Goal: Information Seeking & Learning: Learn about a topic

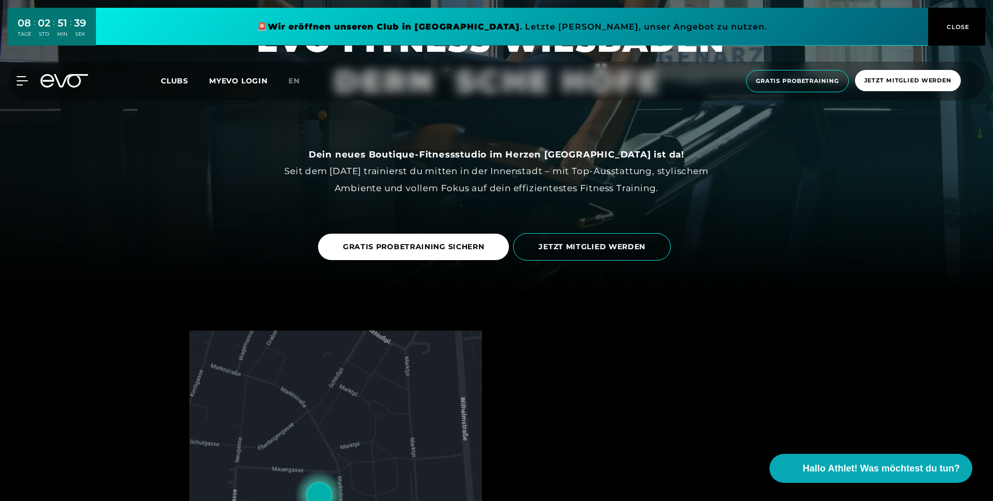
scroll to position [207, 0]
click at [472, 246] on span "GRATIS PROBETRAINING SICHERN" at bounding box center [414, 246] width 142 height 11
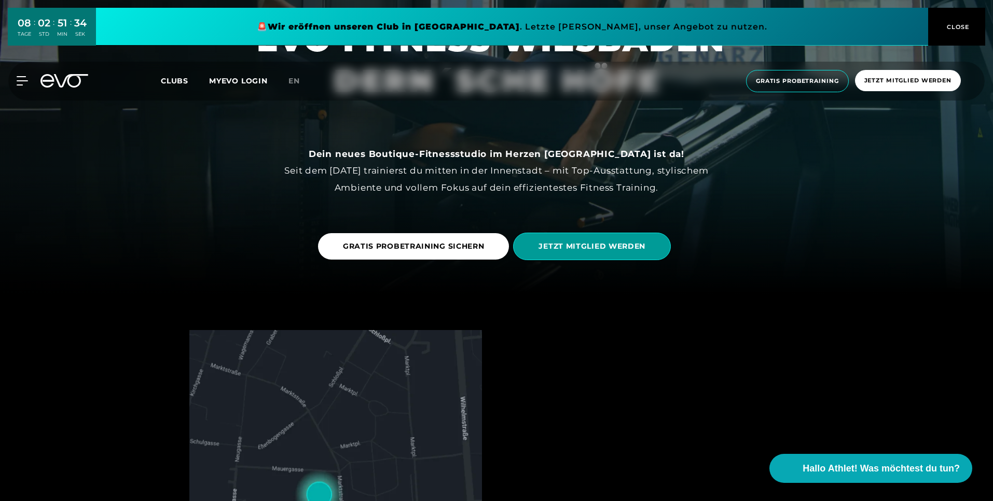
click at [583, 247] on span "JETZT MITGLIED WERDEN" at bounding box center [591, 246] width 107 height 11
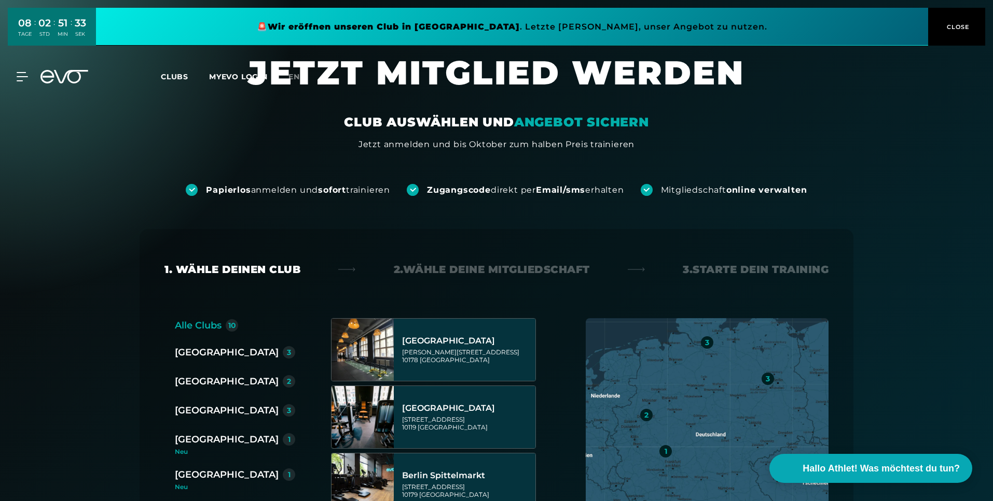
scroll to position [156, 0]
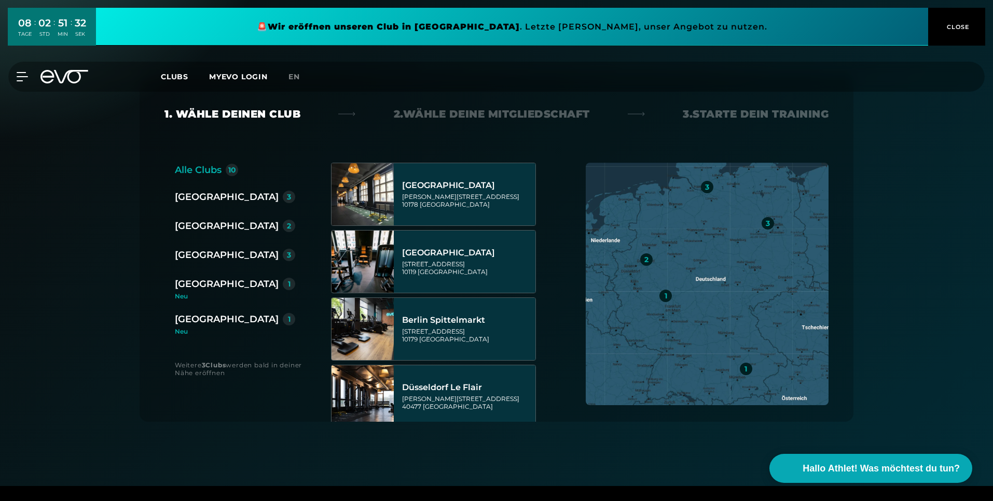
click at [211, 322] on div "[GEOGRAPHIC_DATA]" at bounding box center [227, 319] width 104 height 15
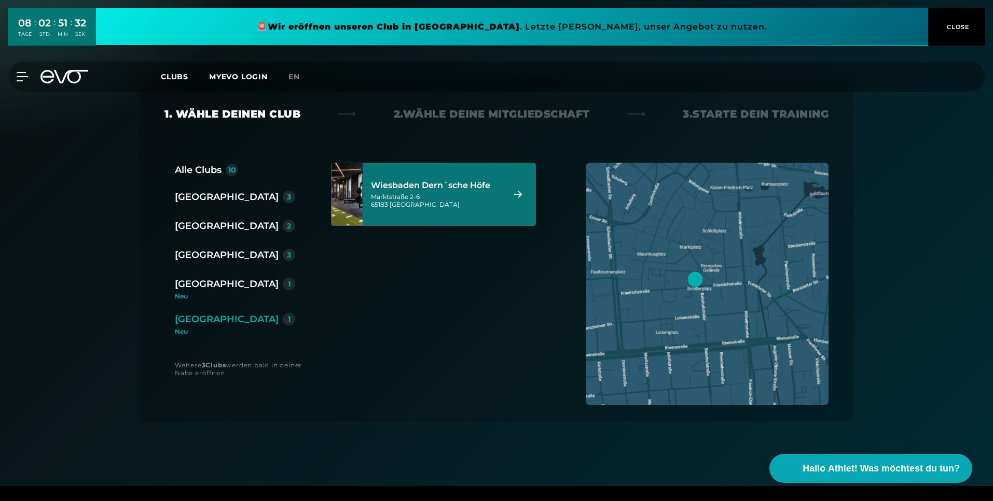
click at [395, 193] on div "[GEOGRAPHIC_DATA] [PERSON_NAME]´sche [PERSON_NAME][STREET_ADDRESS]" at bounding box center [449, 194] width 173 height 62
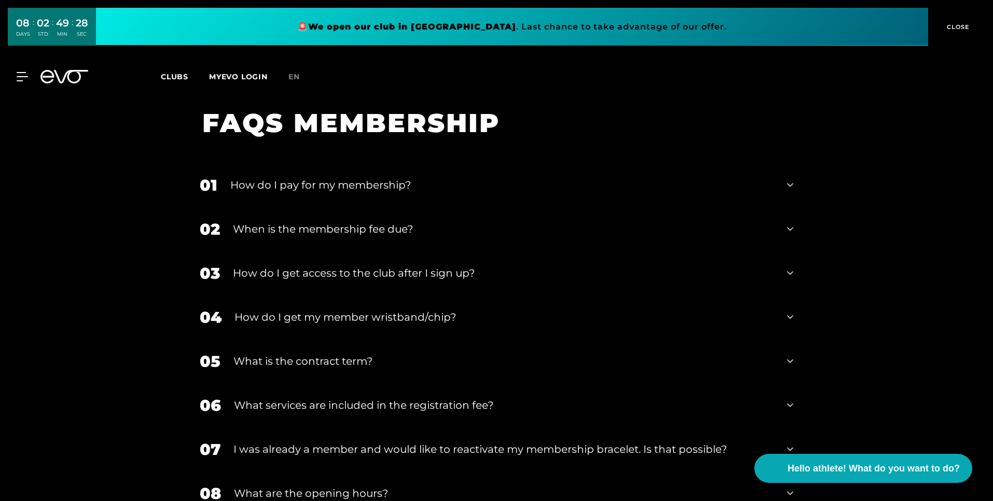
scroll to position [1733, 0]
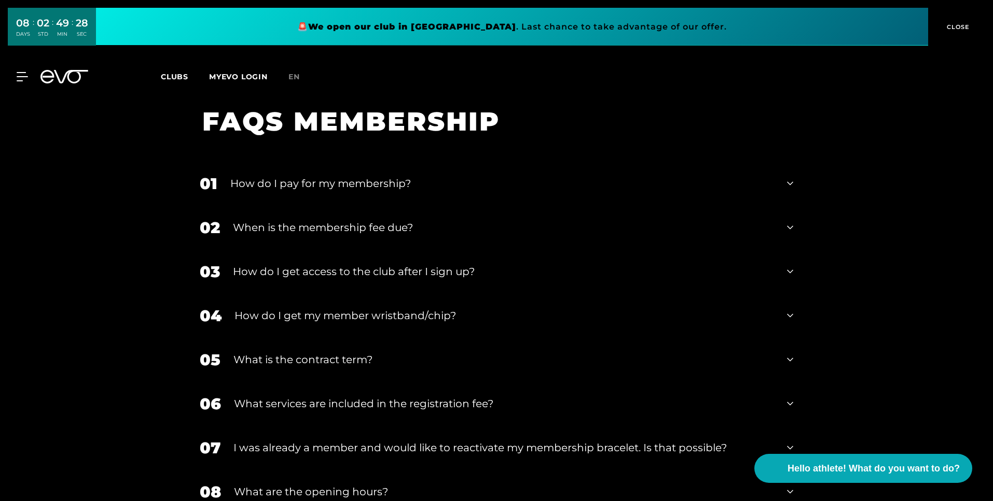
click at [462, 308] on div "How do I get my member wristband/chip?" at bounding box center [503, 316] width 539 height 16
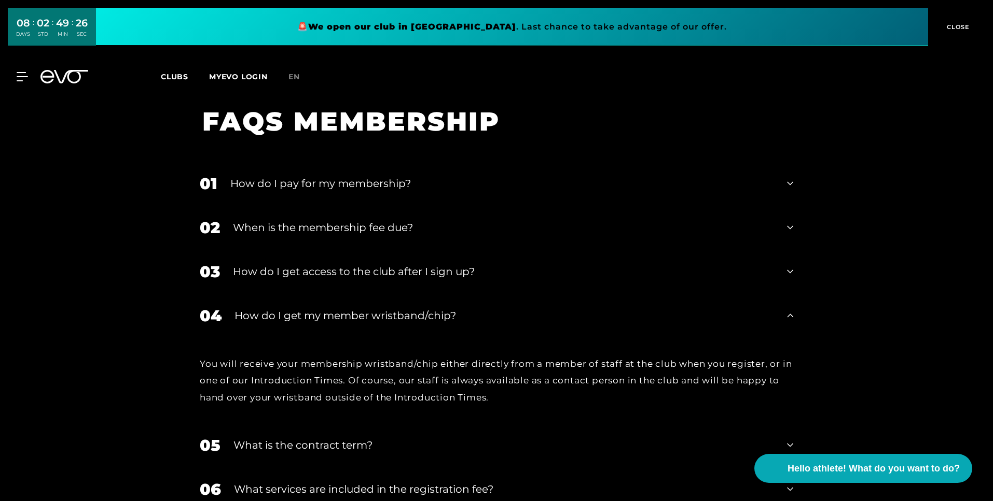
click at [462, 308] on div "How do I get my member wristband/chip?" at bounding box center [503, 316] width 539 height 16
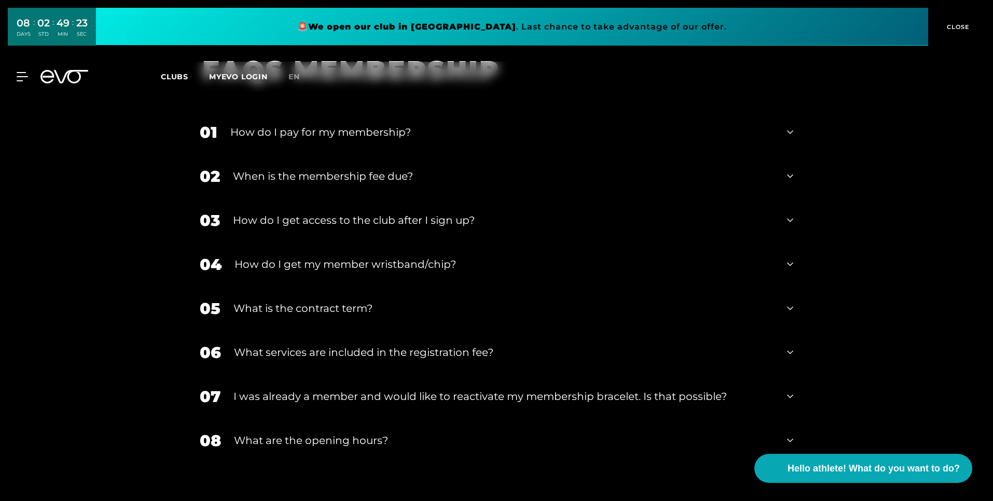
scroll to position [1785, 0]
click at [414, 433] on div "What are the opening hours?" at bounding box center [504, 441] width 540 height 16
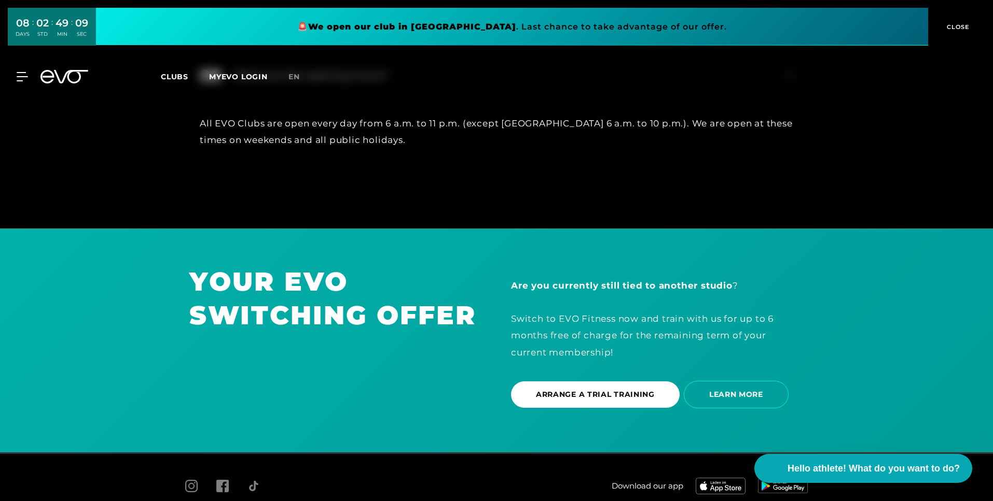
scroll to position [1887, 0]
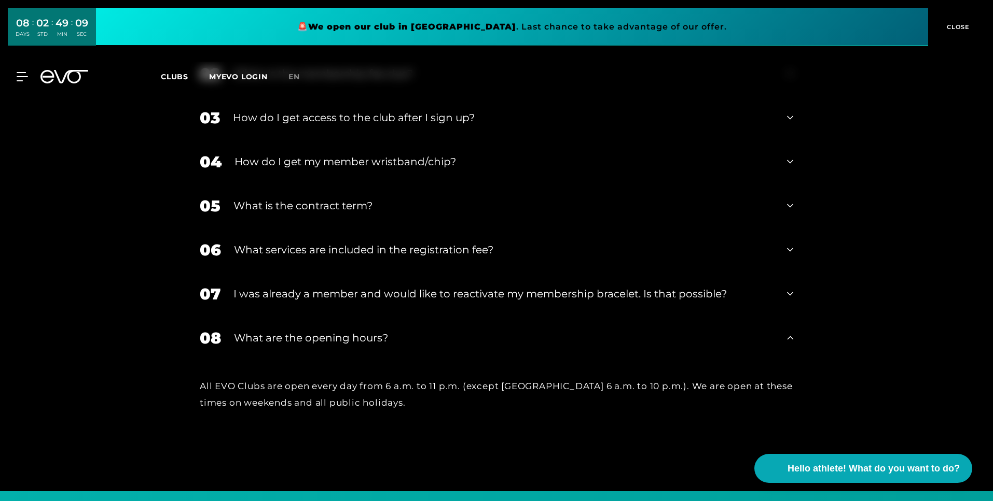
click at [379, 198] on div "What is the contract term?" at bounding box center [503, 206] width 540 height 16
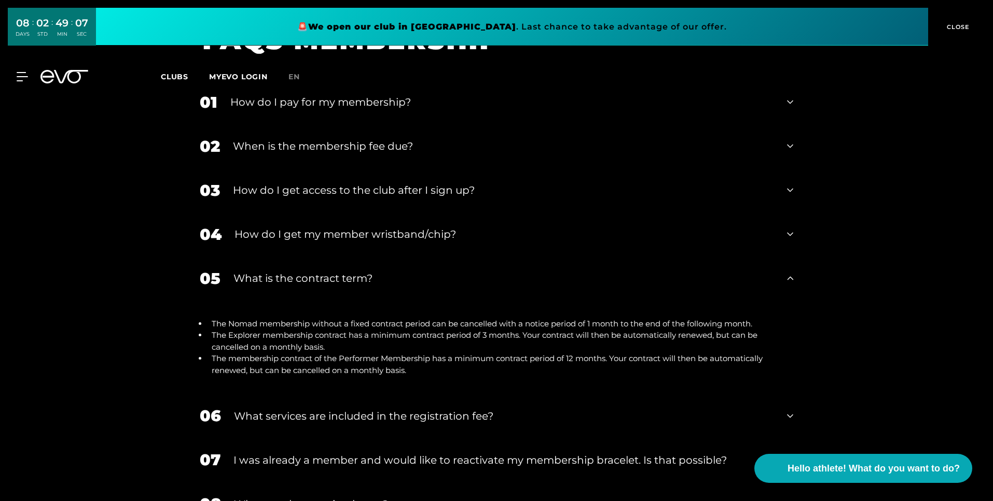
scroll to position [1783, 0]
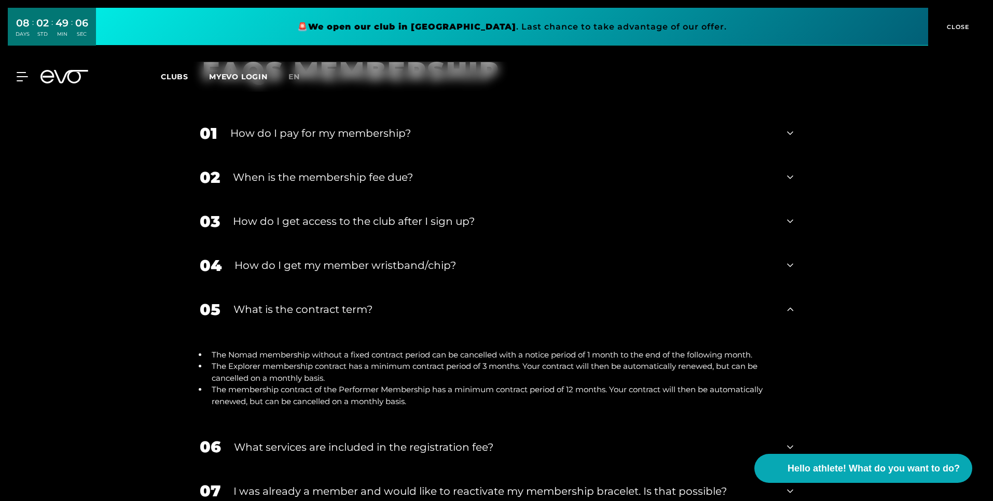
click at [394, 214] on div "How do I get access to the club after I sign up?" at bounding box center [503, 222] width 541 height 16
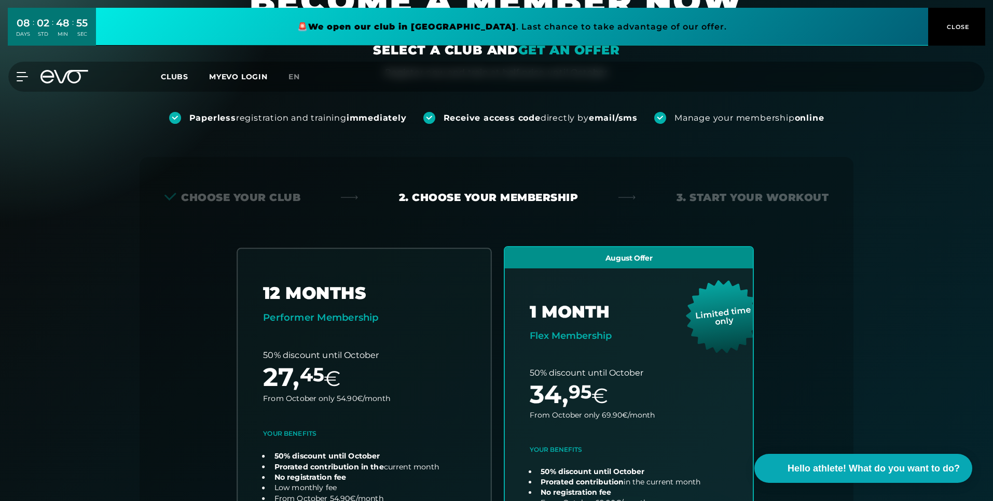
scroll to position [0, 0]
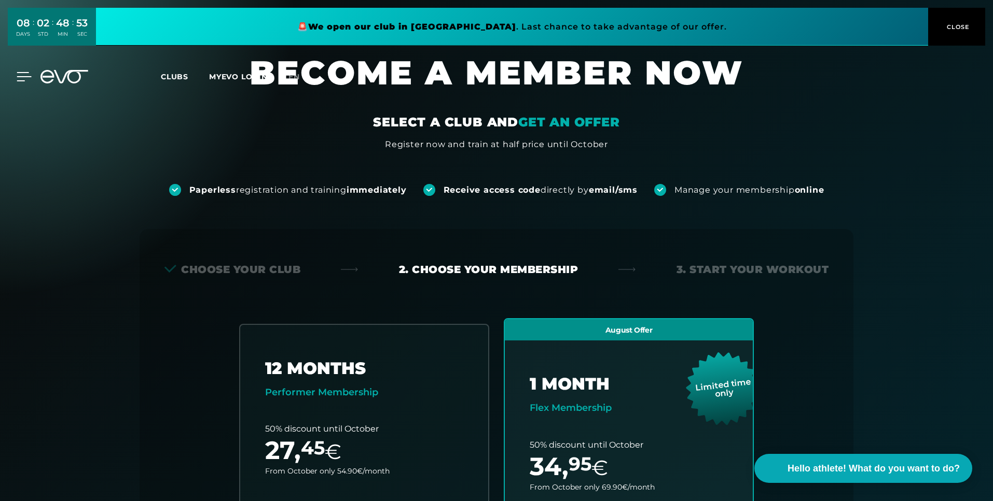
click at [14, 75] on div at bounding box center [16, 76] width 31 height 9
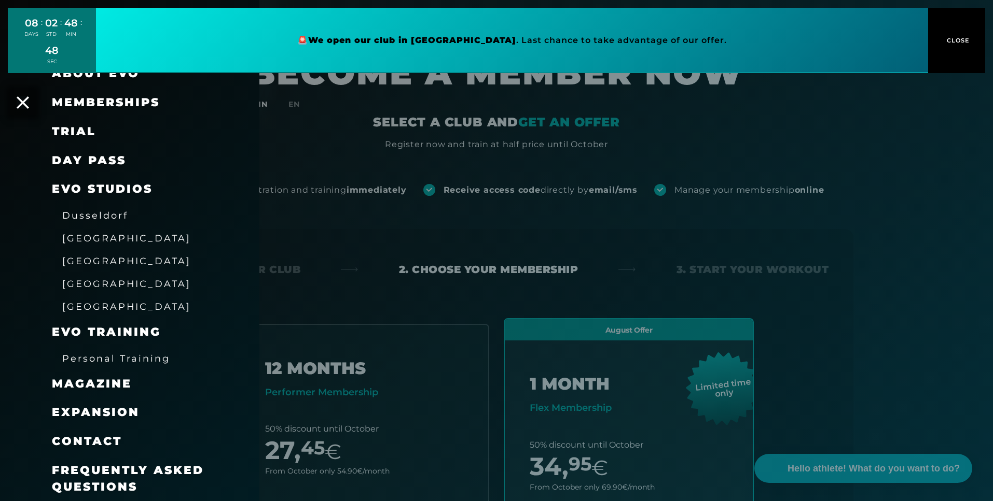
scroll to position [22, 0]
click at [141, 477] on span "Frequently Asked Questions" at bounding box center [128, 478] width 152 height 31
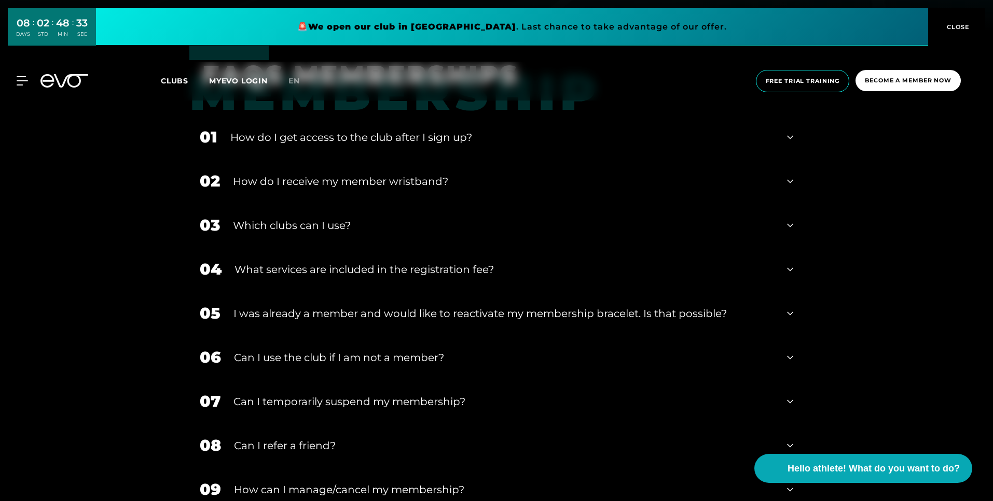
scroll to position [467, 0]
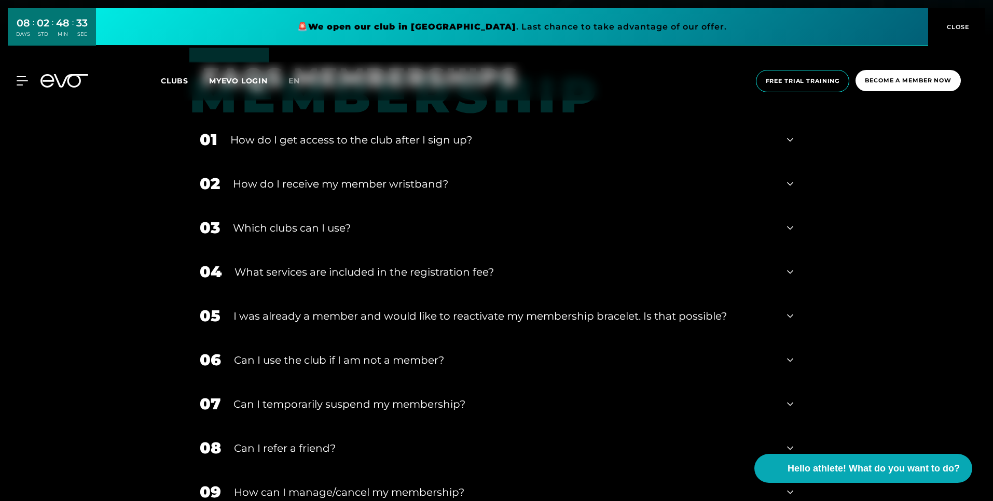
click at [349, 224] on div "Which clubs can I use?" at bounding box center [503, 228] width 541 height 16
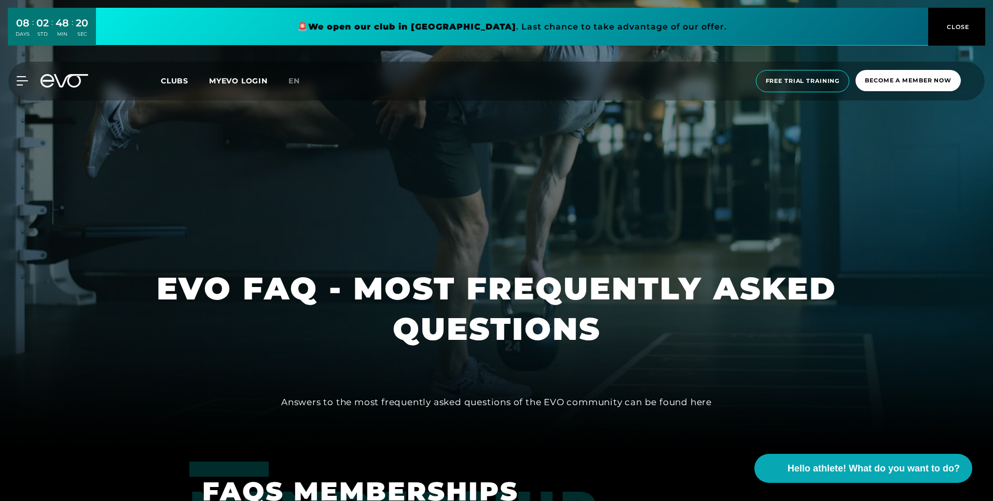
scroll to position [52, 0]
click at [21, 80] on icon at bounding box center [24, 80] width 15 height 9
